Goal: Transaction & Acquisition: Purchase product/service

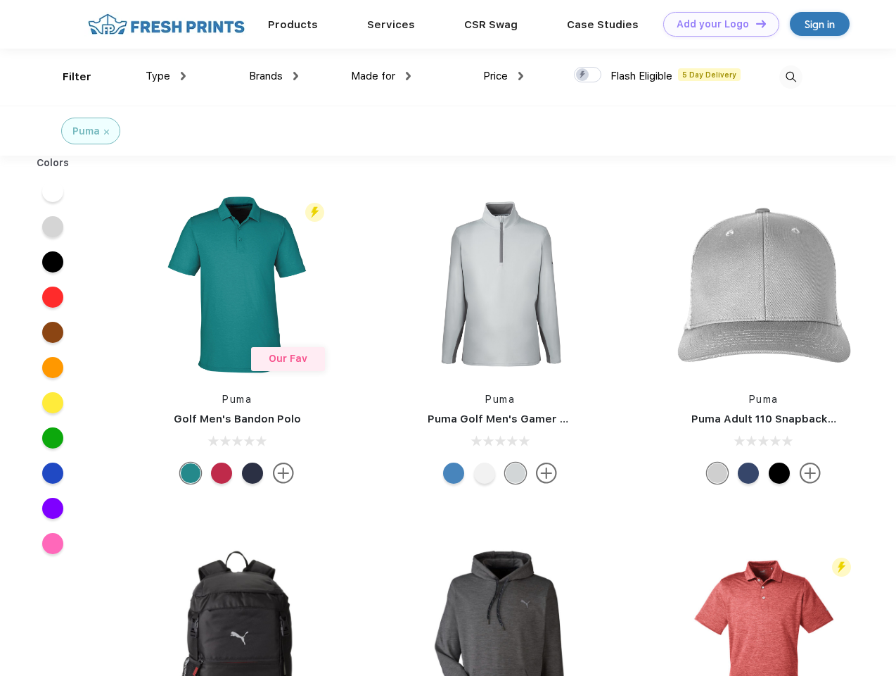
scroll to position [1, 0]
click at [716, 24] on link "Add your Logo Design Tool" at bounding box center [722, 24] width 116 height 25
click at [0, 0] on div "Design Tool" at bounding box center [0, 0] width 0 height 0
click at [755, 23] on link "Add your Logo Design Tool" at bounding box center [722, 24] width 116 height 25
click at [68, 77] on div "Filter" at bounding box center [77, 77] width 29 height 16
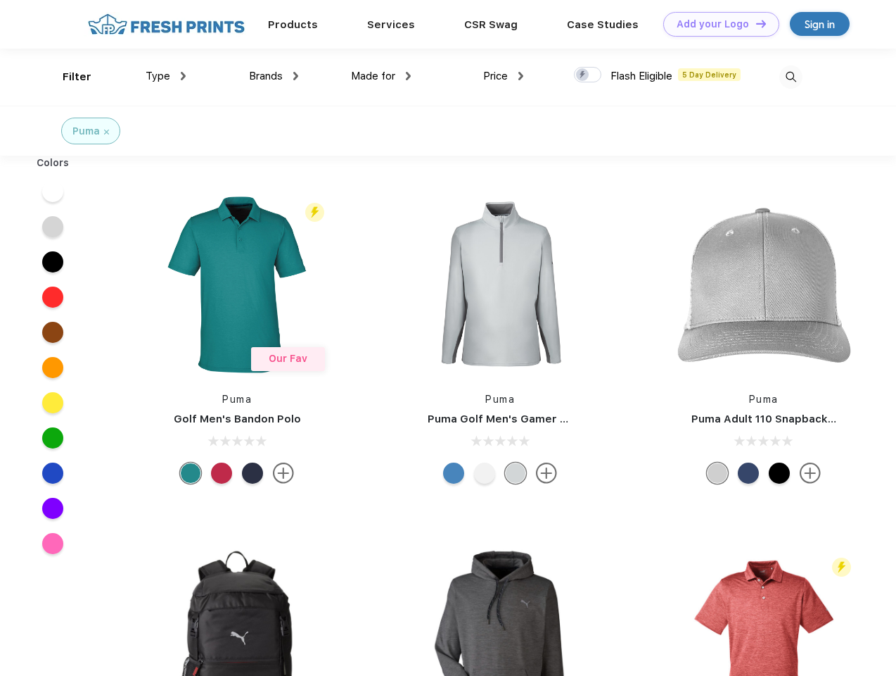
click at [166, 76] on span "Type" at bounding box center [158, 76] width 25 height 13
click at [274, 76] on span "Brands" at bounding box center [266, 76] width 34 height 13
click at [381, 76] on span "Made for" at bounding box center [373, 76] width 44 height 13
click at [504, 76] on span "Price" at bounding box center [495, 76] width 25 height 13
click at [588, 75] on div at bounding box center [587, 74] width 27 height 15
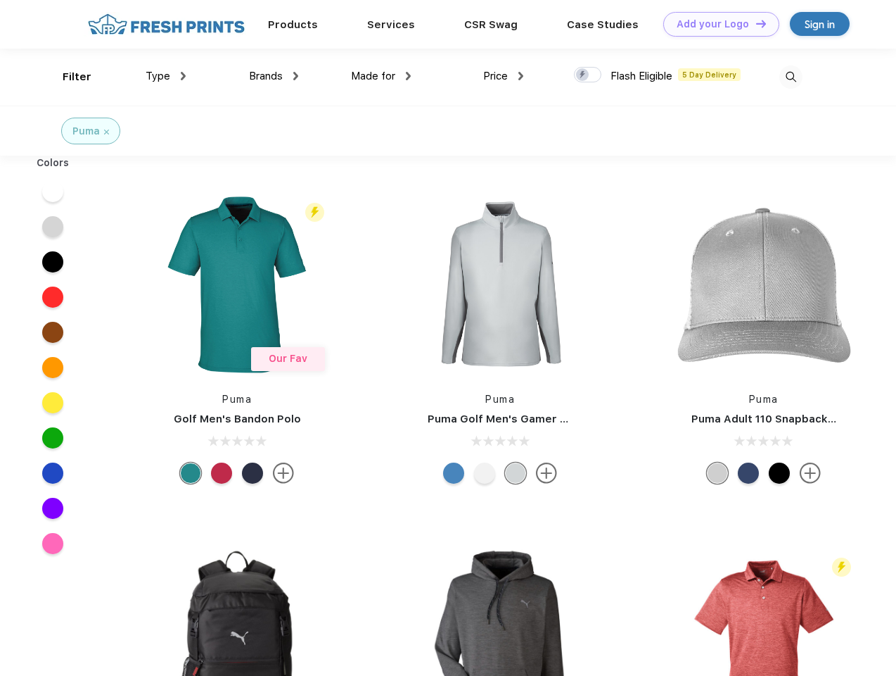
click at [583, 75] on input "checkbox" at bounding box center [578, 70] width 9 height 9
click at [791, 77] on img at bounding box center [791, 76] width 23 height 23
